Goal: Navigation & Orientation: Find specific page/section

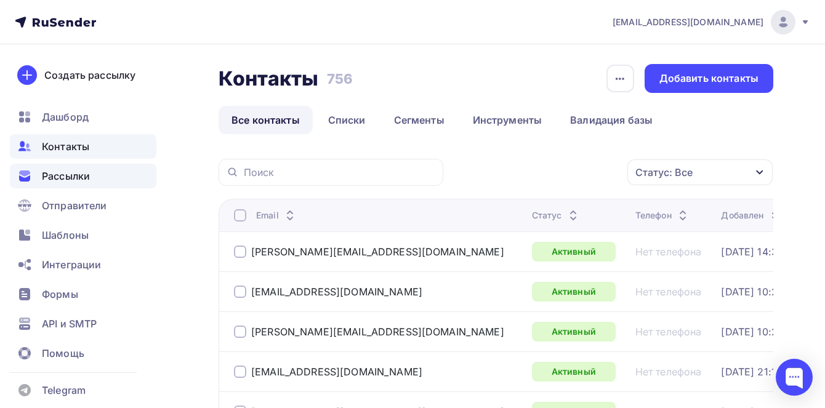
click at [78, 170] on span "Рассылки" at bounding box center [66, 176] width 48 height 15
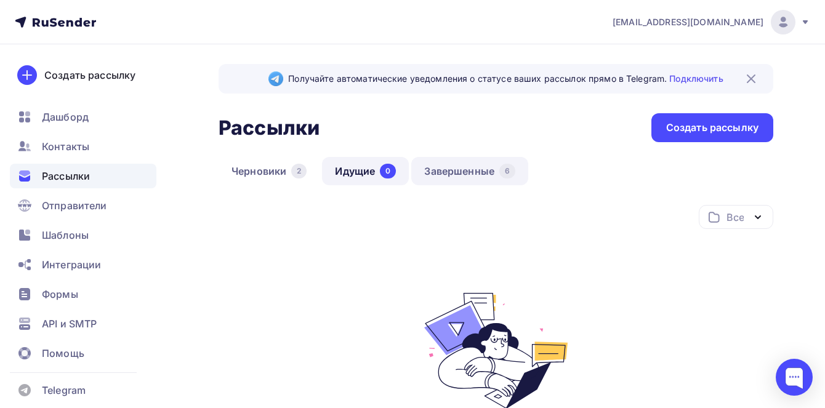
click at [418, 169] on link "Завершенные 6" at bounding box center [469, 171] width 117 height 28
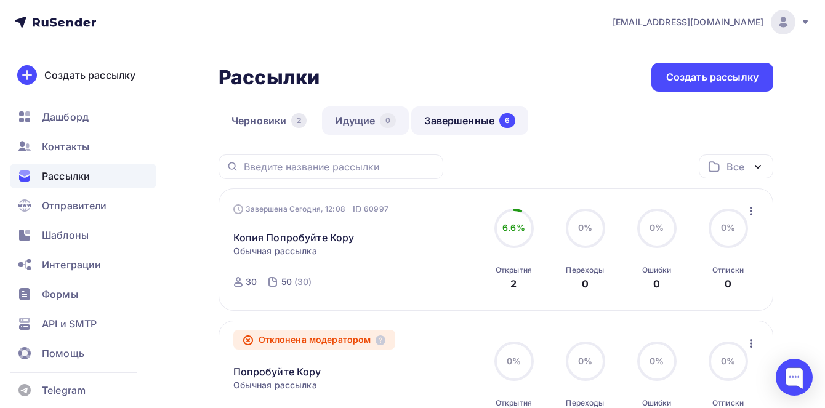
scroll to position [52, 0]
